Goal: Task Accomplishment & Management: Complete application form

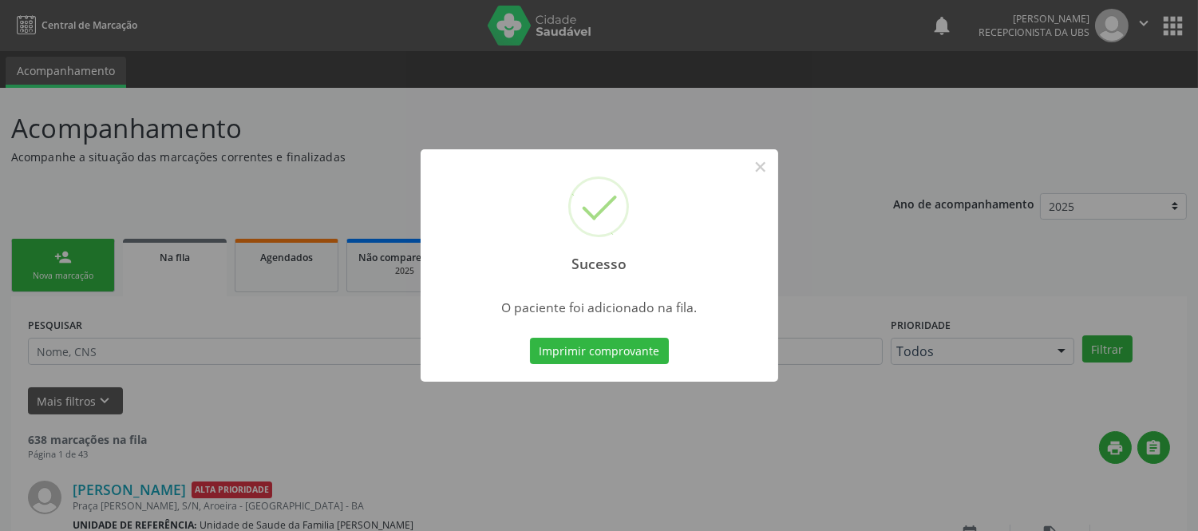
click at [651, 351] on button "Imprimir comprovante" at bounding box center [599, 351] width 139 height 27
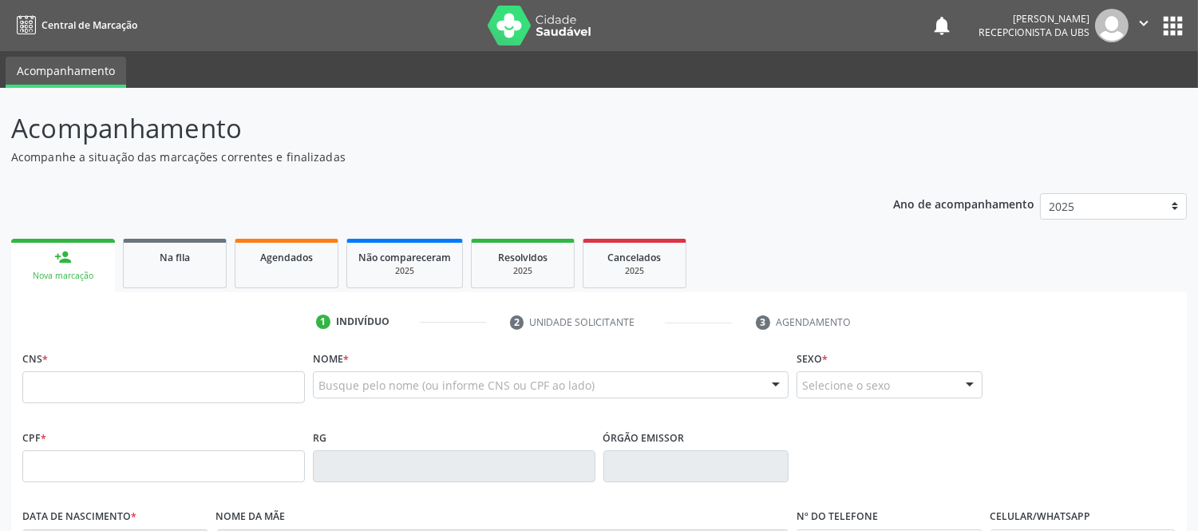
click at [74, 264] on link "person_add Nova marcação" at bounding box center [63, 265] width 104 height 53
click at [149, 381] on input "text" at bounding box center [163, 387] width 283 height 32
click at [367, 366] on div "Nome * Busque pelo nome (ou informe CNS ou CPF ao lado) Nenhum resultado encont…" at bounding box center [551, 377] width 476 height 62
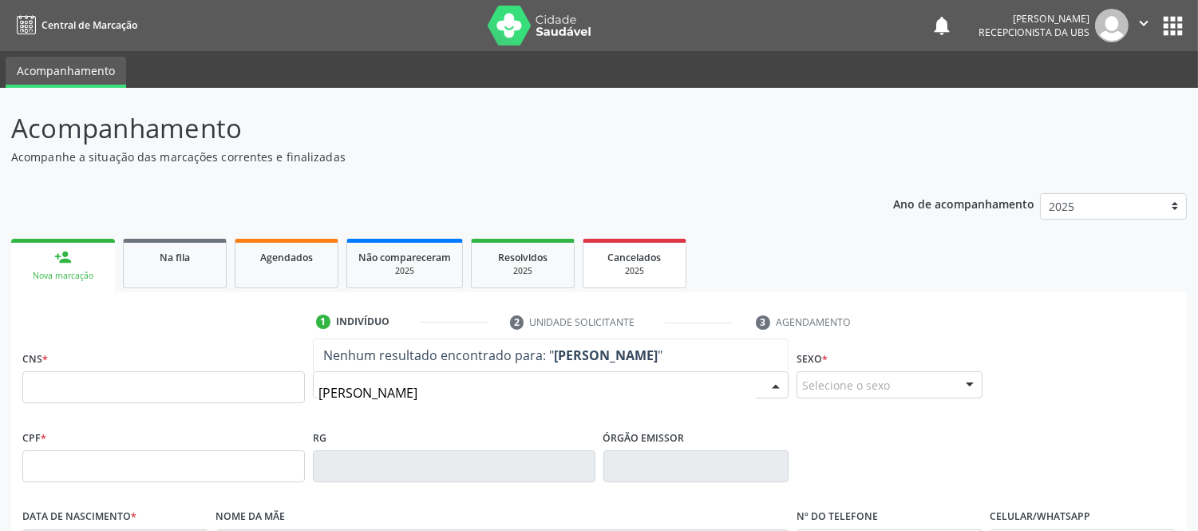
type input "J"
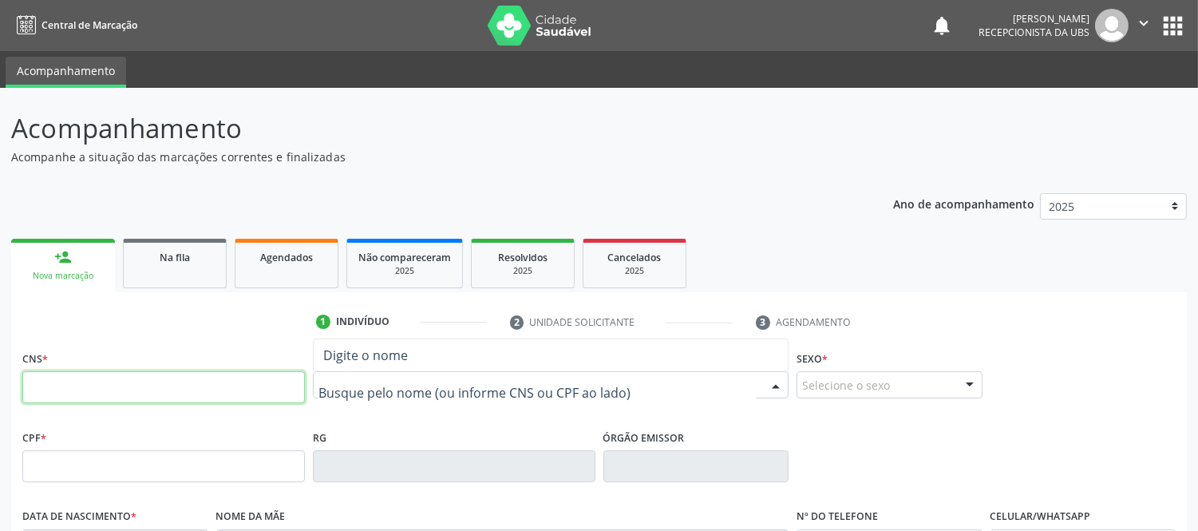
click at [216, 380] on input "text" at bounding box center [163, 387] width 283 height 32
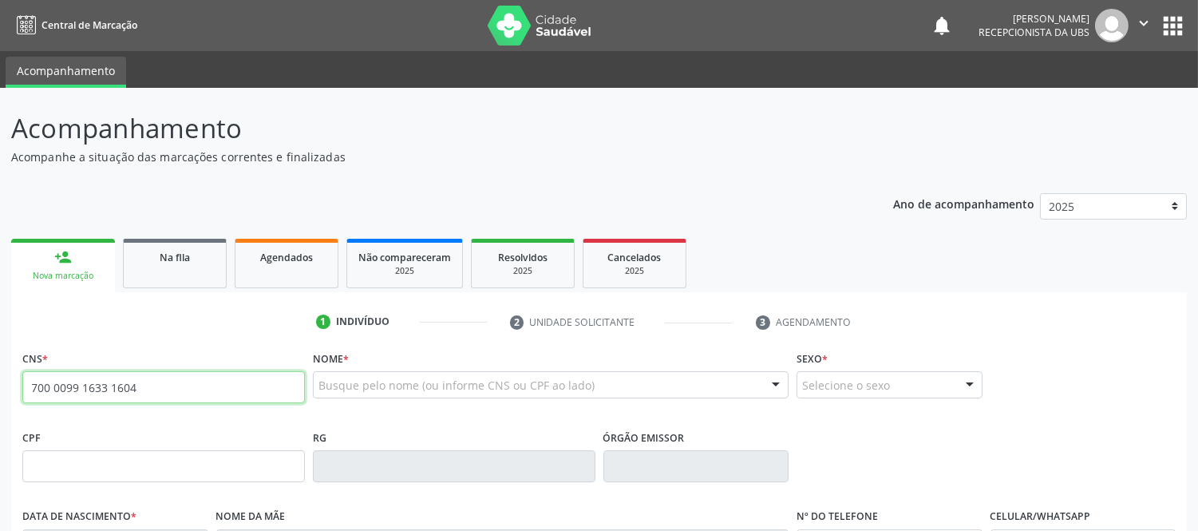
type input "700 0099 1633 1604"
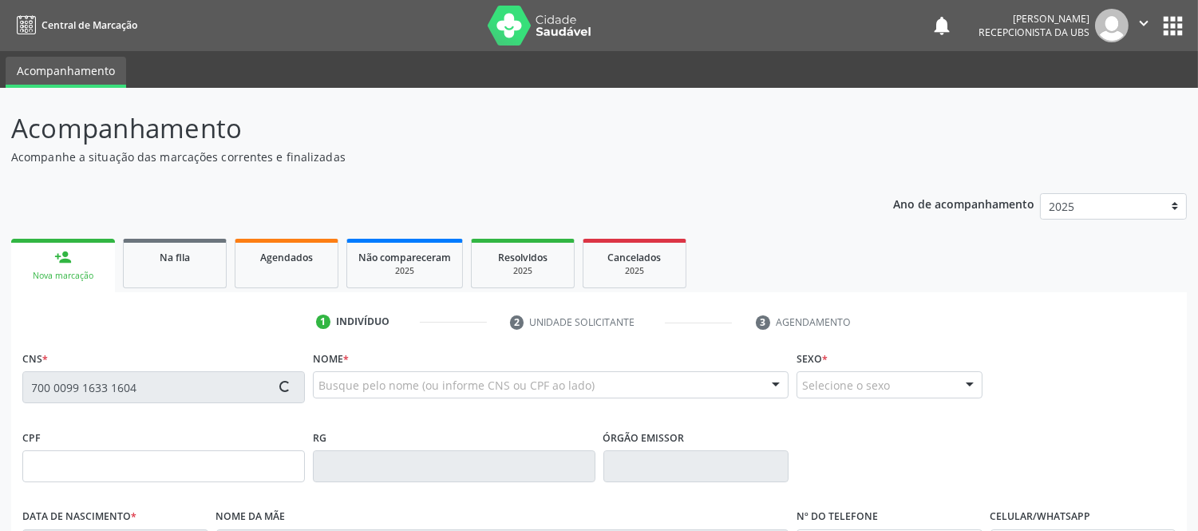
type input "571.070.845-34"
type input "[DATE]"
type input "[PERSON_NAME][DEMOGRAPHIC_DATA]"
type input "[PHONE_NUMBER]"
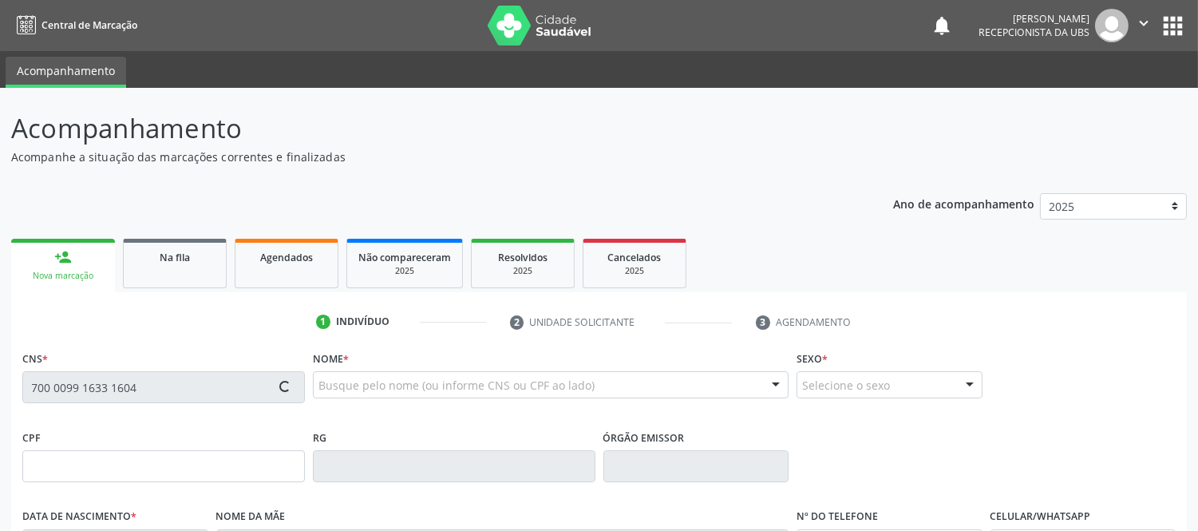
type input "435.483.345-04"
type input "S/N"
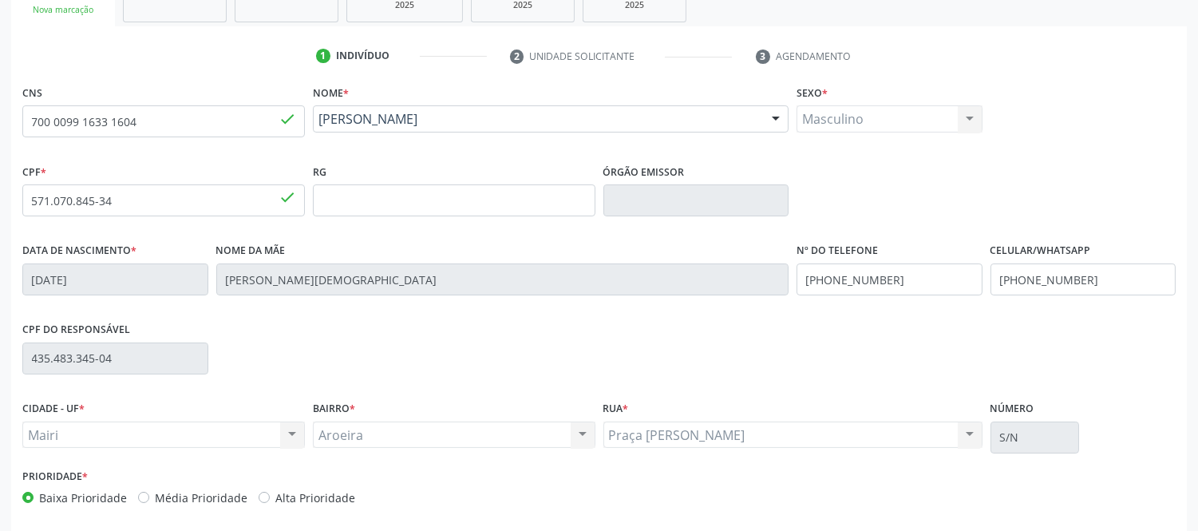
scroll to position [333, 0]
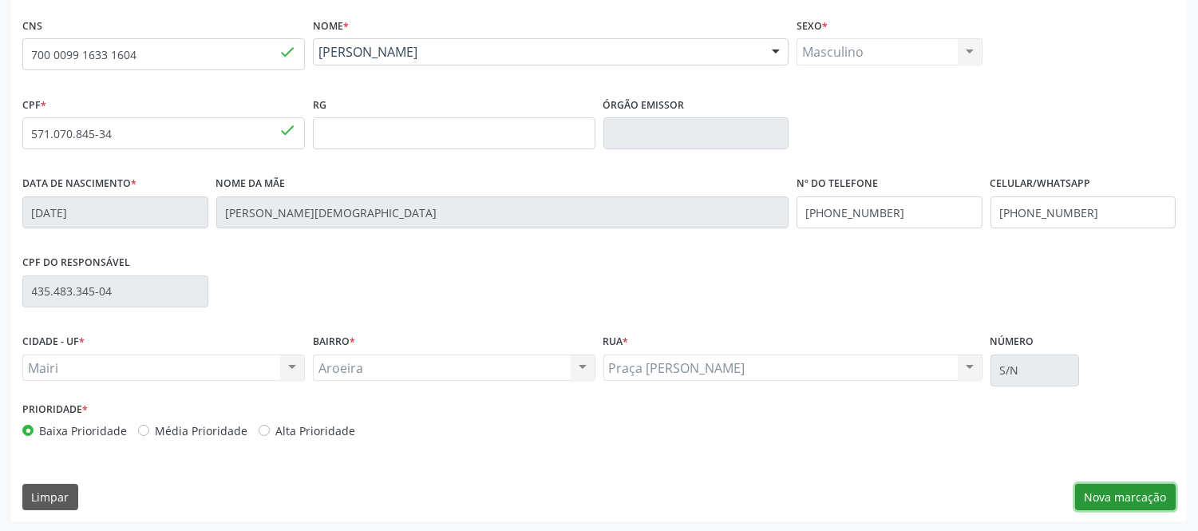
click at [1134, 505] on button "Nova marcação" at bounding box center [1125, 497] width 101 height 27
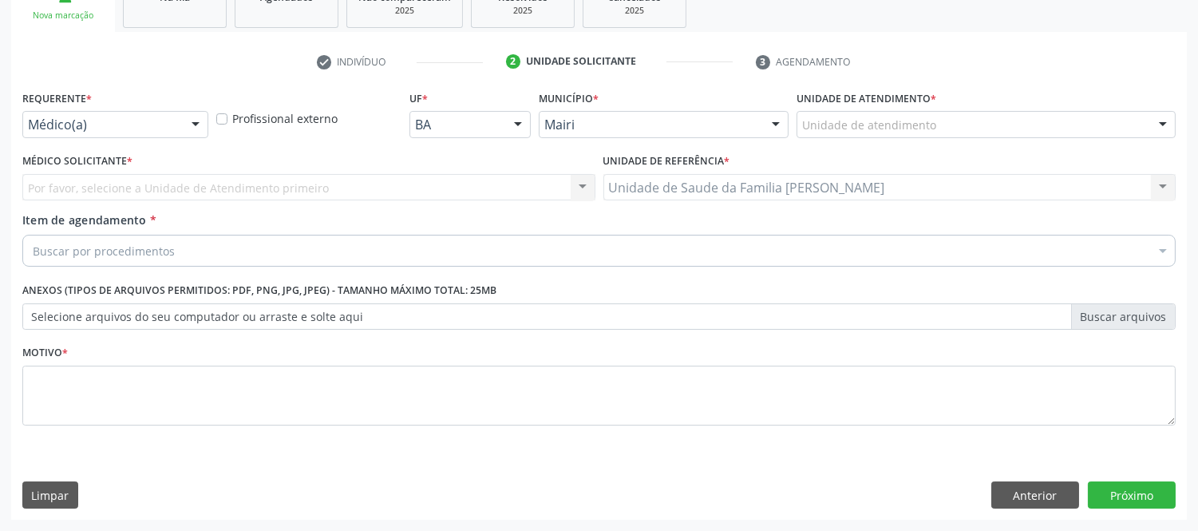
scroll to position [259, 0]
click at [1166, 132] on div at bounding box center [1163, 126] width 24 height 27
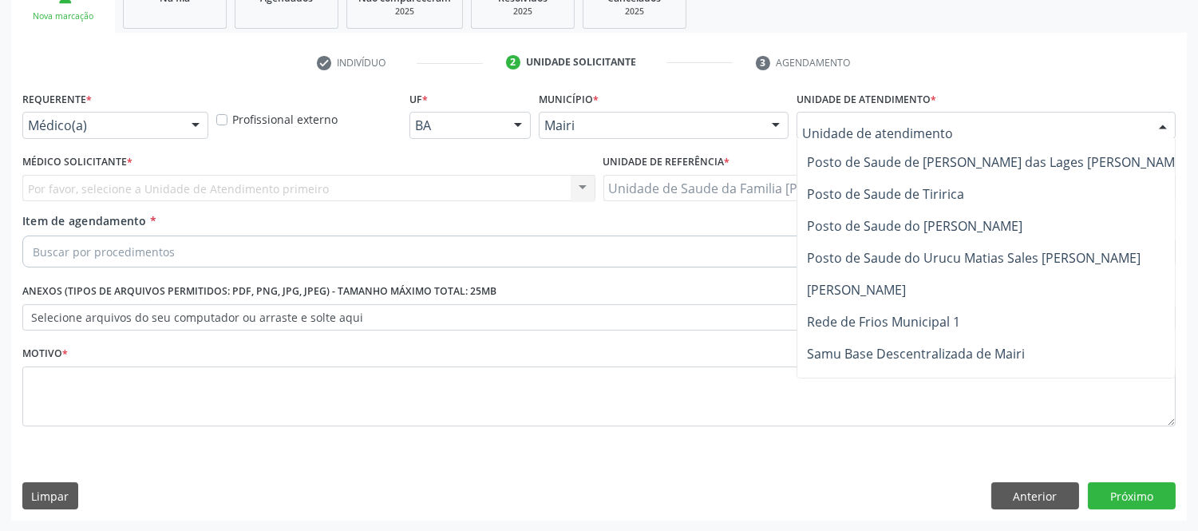
scroll to position [1179, 0]
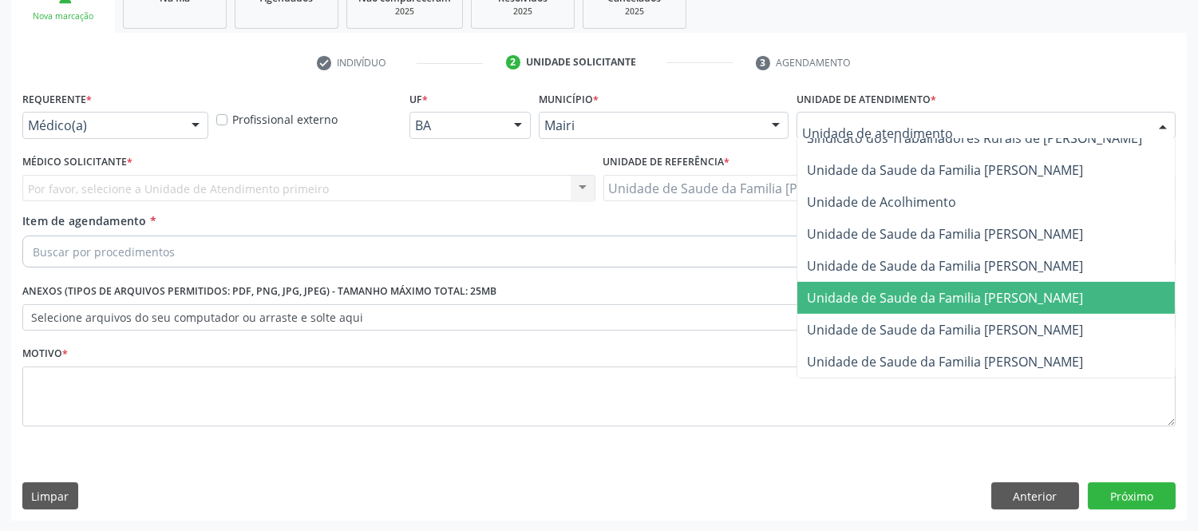
click at [1083, 289] on span "Unidade de Saude da Familia [PERSON_NAME]" at bounding box center [945, 298] width 276 height 18
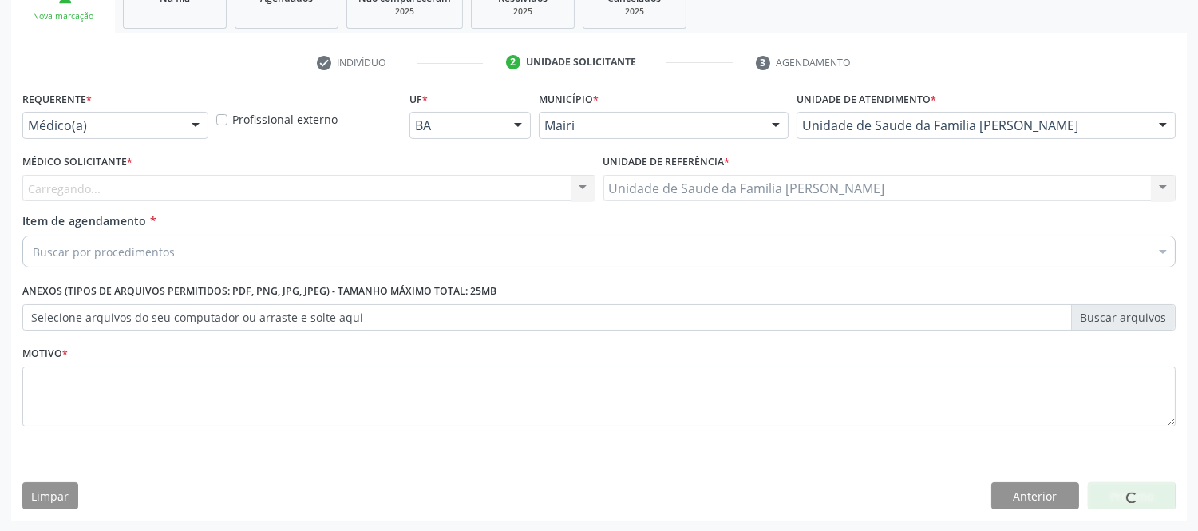
click at [348, 182] on div "Carregando... Nenhum resultado encontrado para: " " Não há nenhuma opção para s…" at bounding box center [308, 188] width 573 height 27
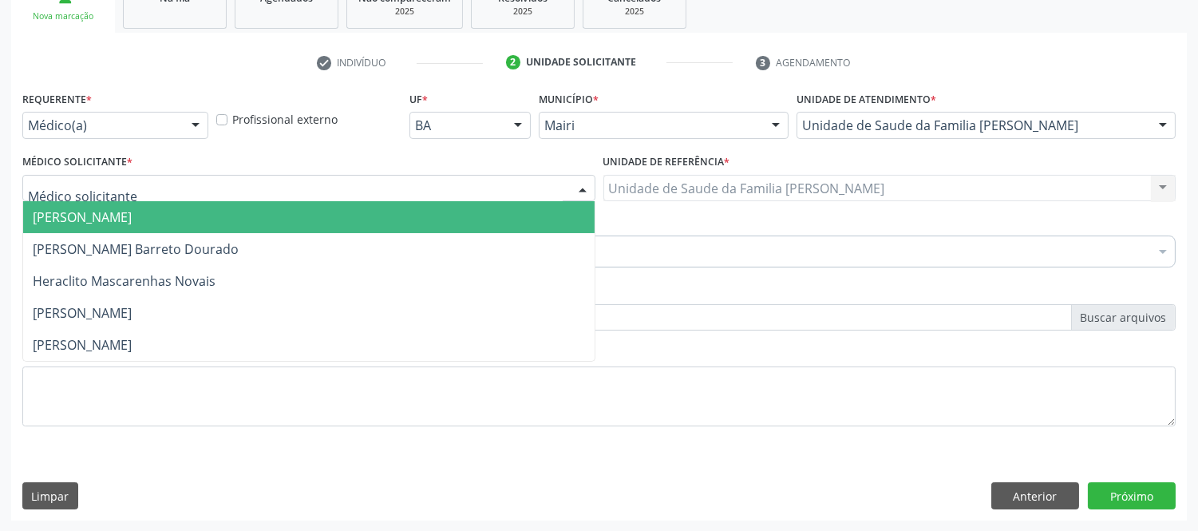
click at [230, 185] on div at bounding box center [308, 188] width 573 height 27
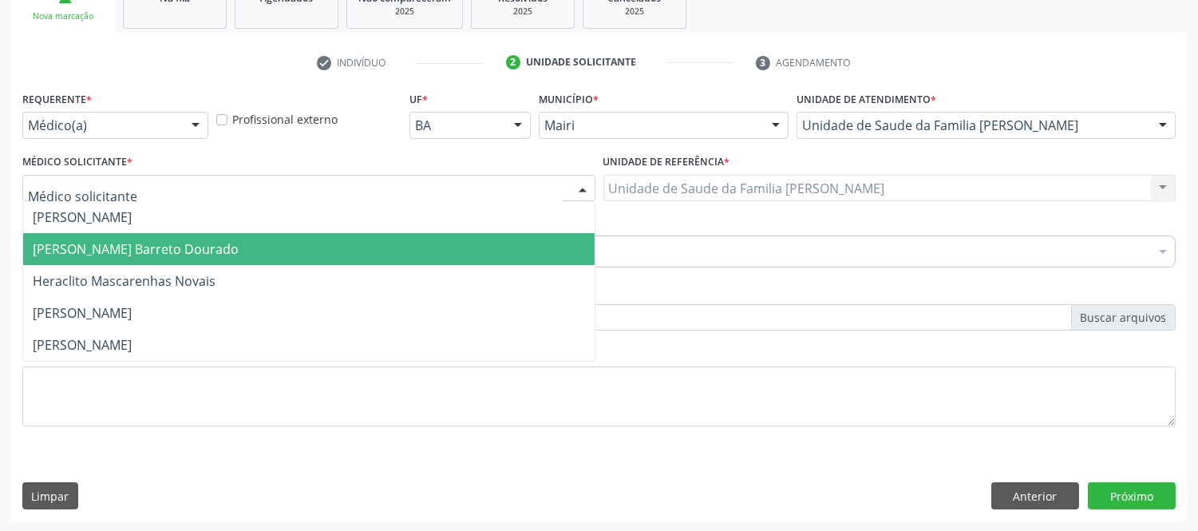
click at [139, 249] on span "[PERSON_NAME] Barreto Dourado" at bounding box center [136, 249] width 206 height 18
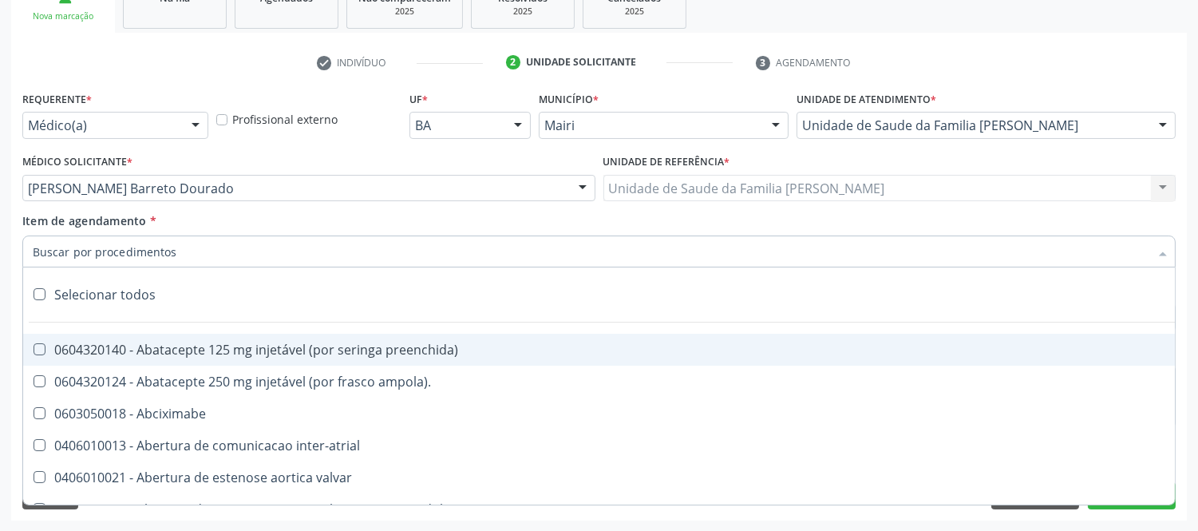
type input "#"
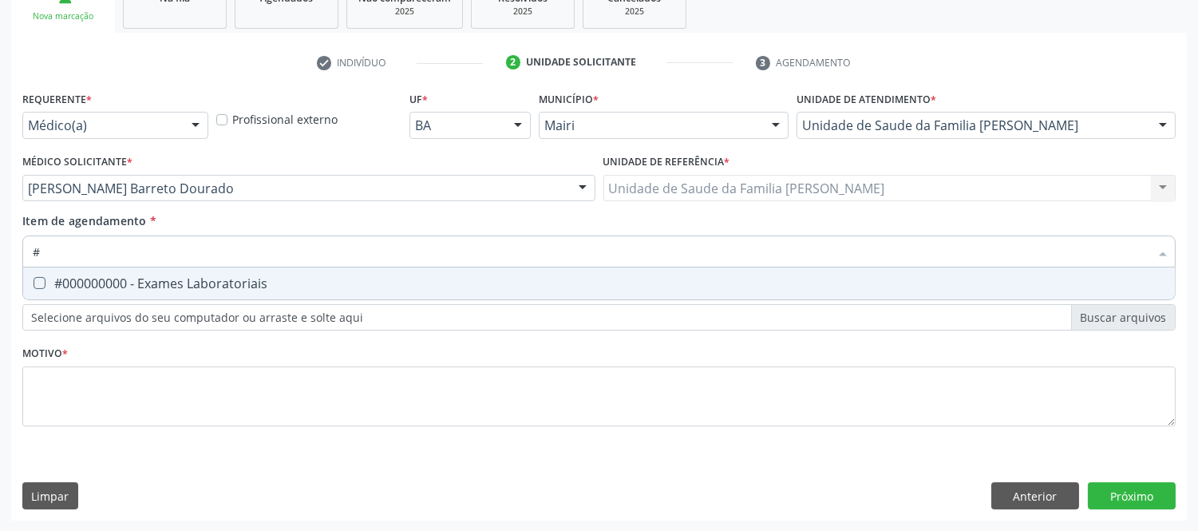
click at [178, 284] on div "#000000000 - Exames Laboratoriais" at bounding box center [599, 283] width 1133 height 13
checkbox Laboratoriais "true"
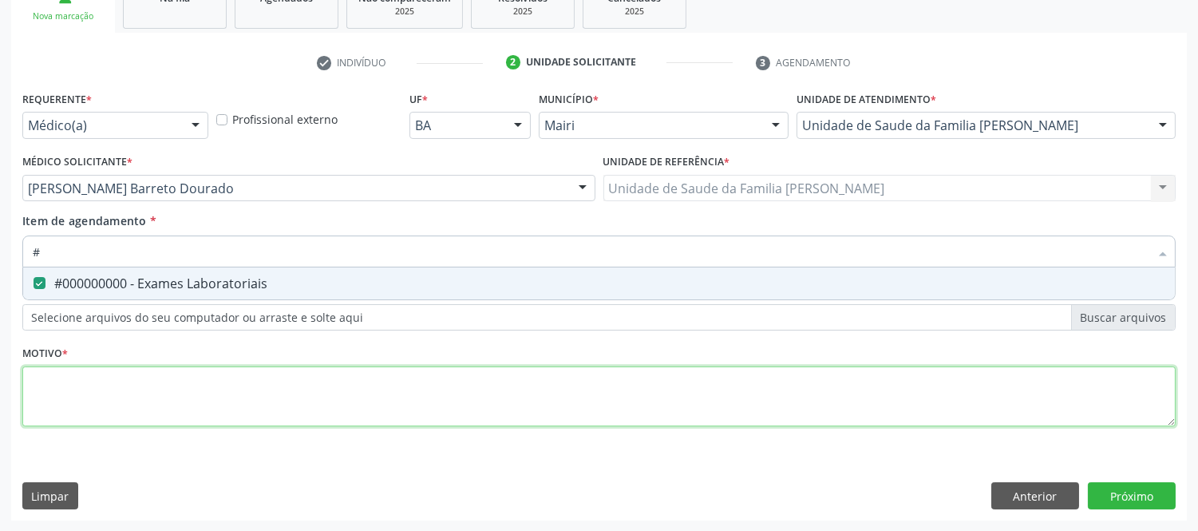
click at [164, 380] on div "Requerente * Médico(a) Médico(a) Enfermeiro(a) Paciente Nenhum resultado encont…" at bounding box center [599, 268] width 1154 height 362
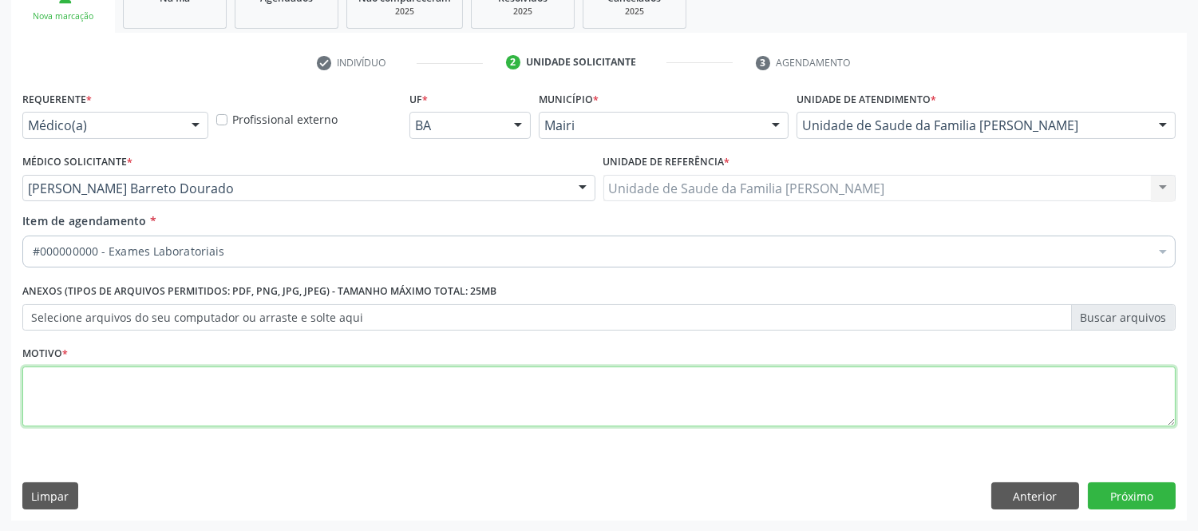
click at [164, 387] on li "Não selecionados" at bounding box center [647, 406] width 1248 height 42
click at [164, 387] on div "Requerente * Médico(a) Médico(a) Enfermeiro(a) Paciente Nenhum resultado encont…" at bounding box center [599, 268] width 1154 height 362
click at [169, 386] on textarea at bounding box center [599, 396] width 1154 height 61
type textarea "AVALIAÇAO"
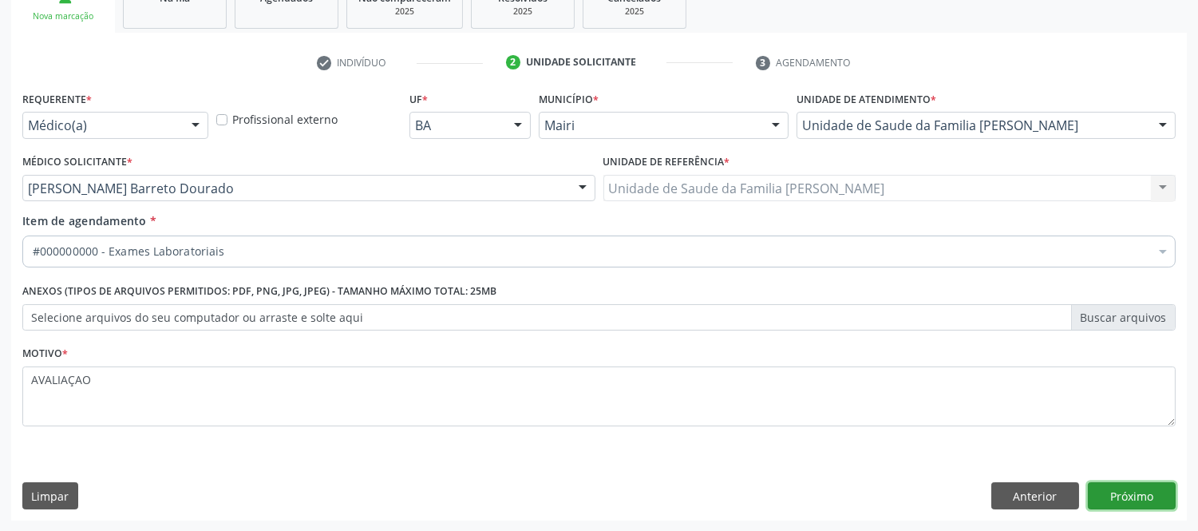
click at [1161, 493] on button "Próximo" at bounding box center [1132, 495] width 88 height 27
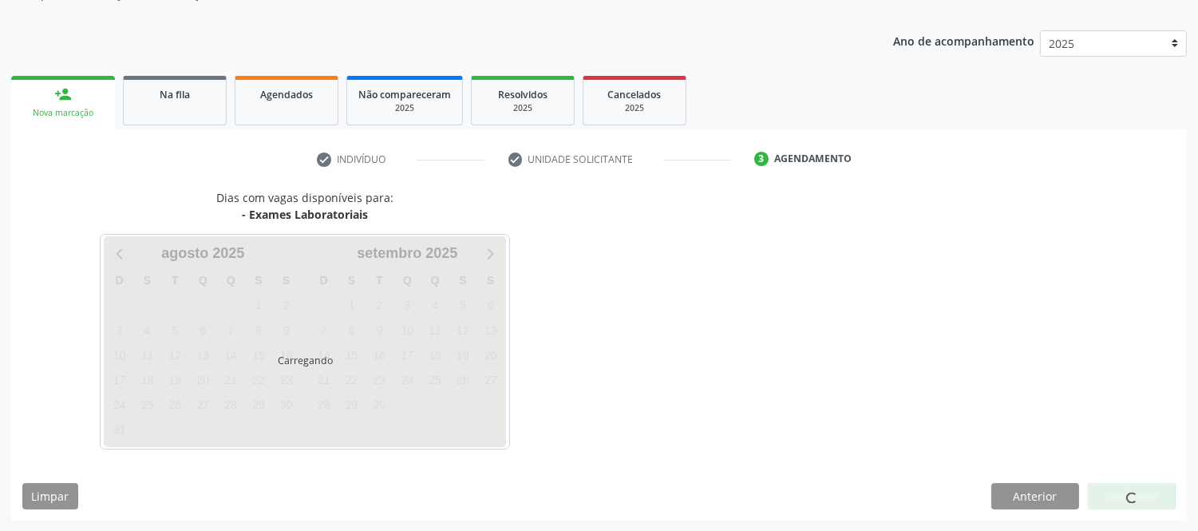
scroll to position [210, 0]
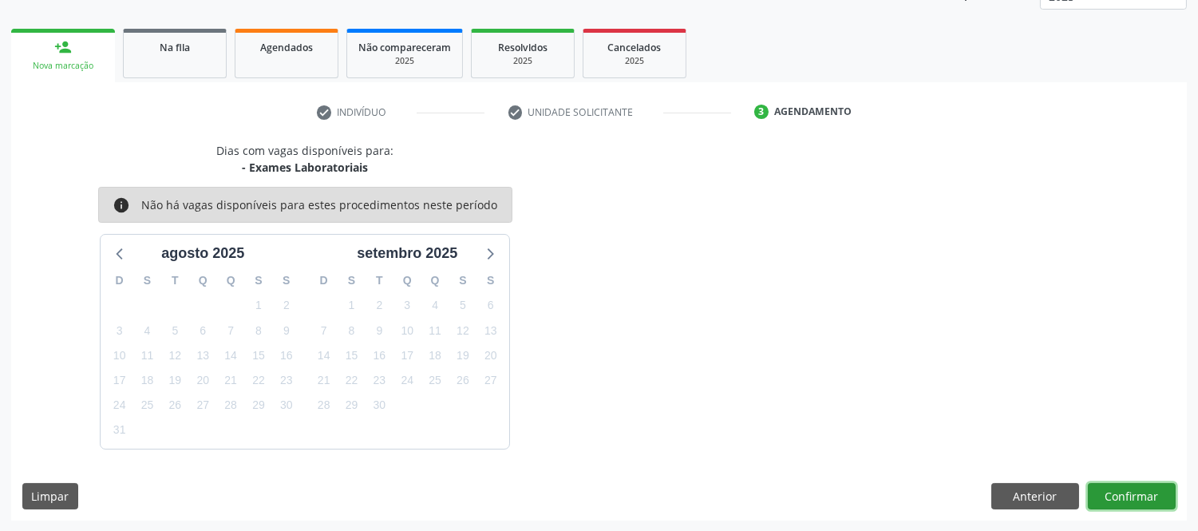
click at [1154, 505] on button "Confirmar" at bounding box center [1132, 496] width 88 height 27
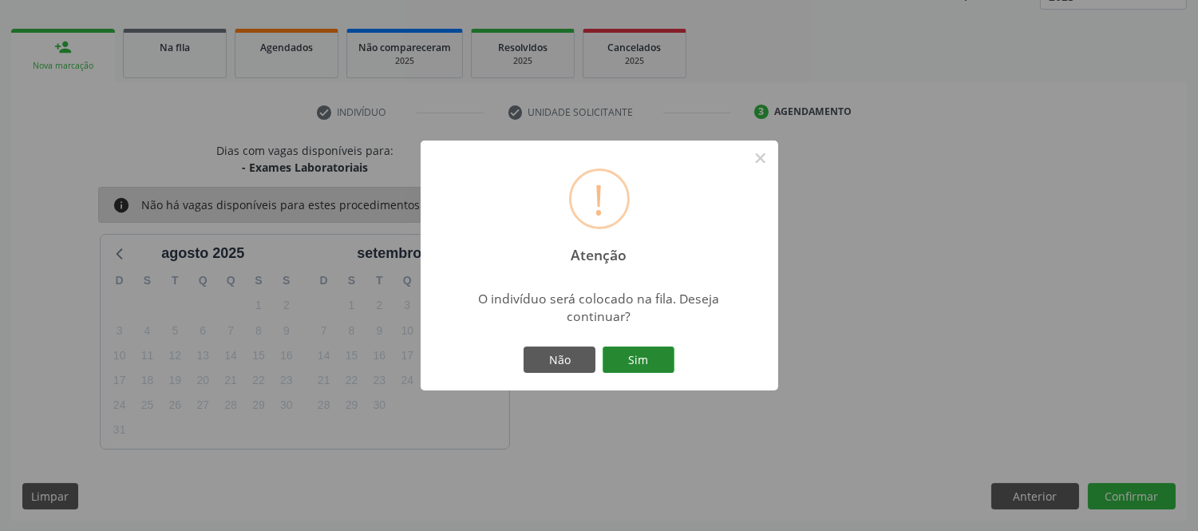
click at [663, 359] on button "Sim" at bounding box center [639, 359] width 72 height 27
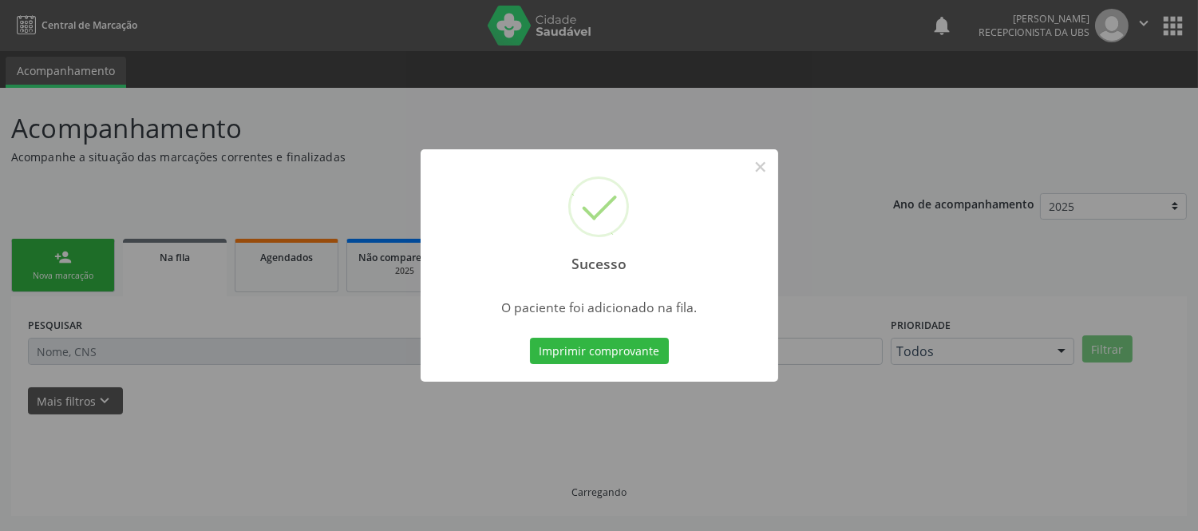
scroll to position [0, 0]
